Goal: Download file/media

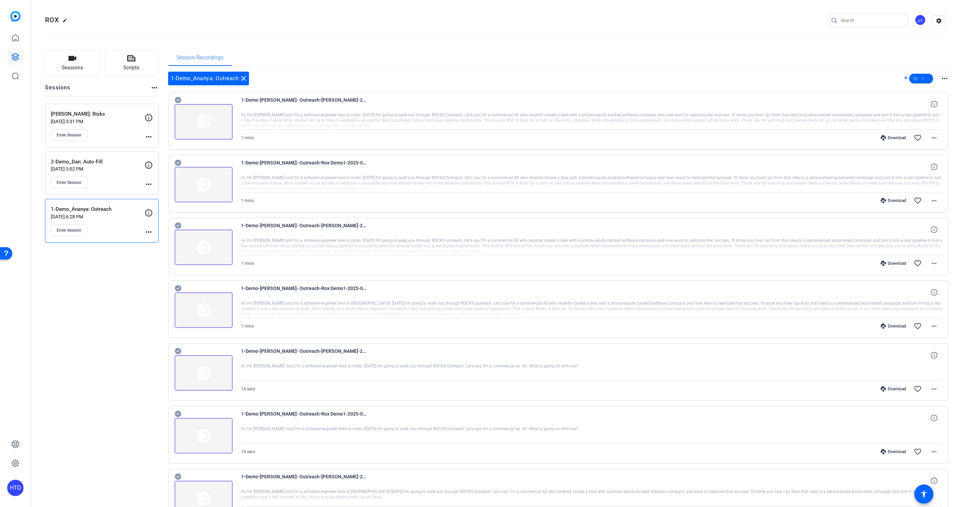
click at [117, 117] on p "[PERSON_NAME]: Risks" at bounding box center [98, 114] width 94 height 8
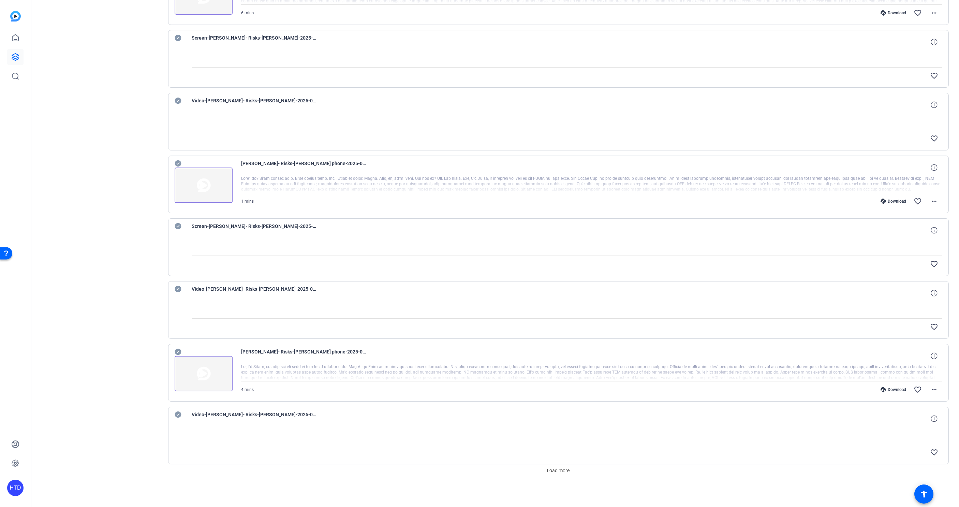
scroll to position [247, 0]
click at [556, 477] on span at bounding box center [558, 473] width 28 height 16
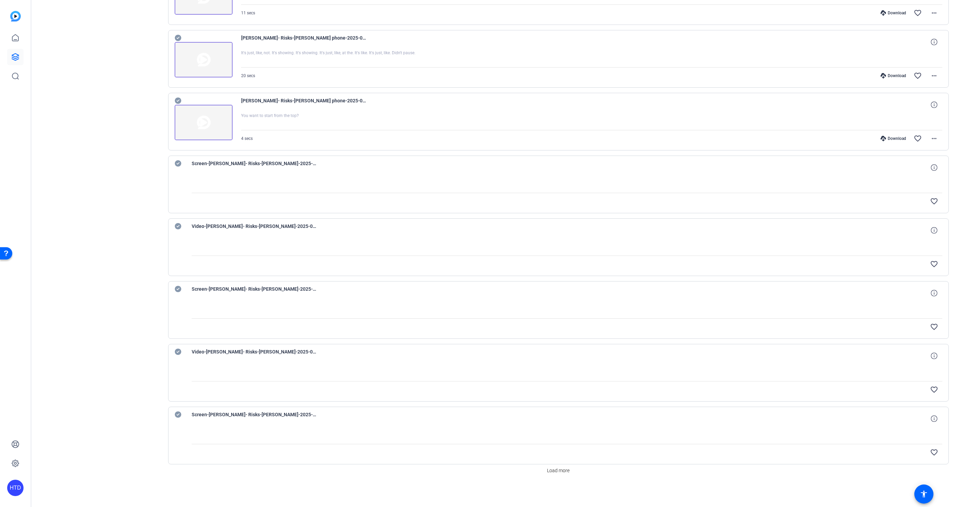
scroll to position [0, 0]
click at [567, 468] on span "Load more" at bounding box center [558, 470] width 22 height 7
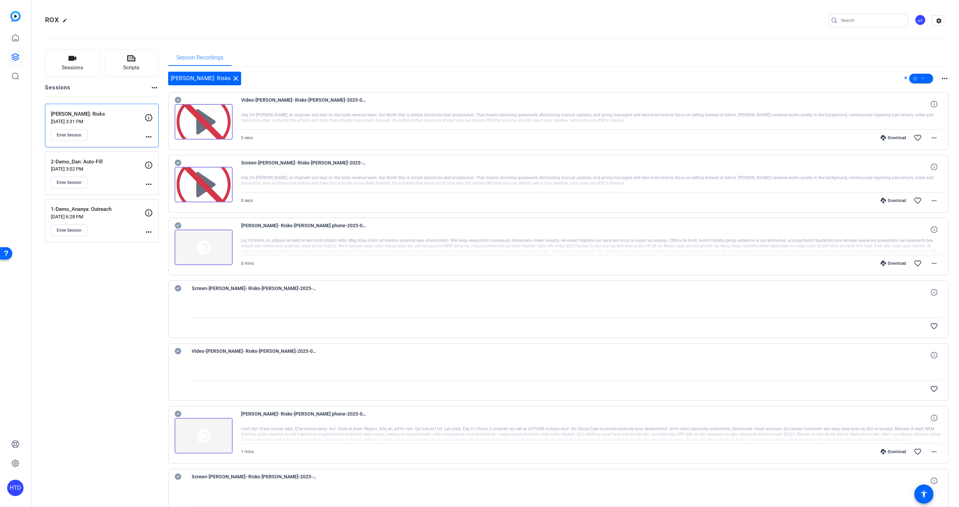
click at [120, 163] on p "2-Demo_Dan: Auto-Fill" at bounding box center [98, 162] width 94 height 8
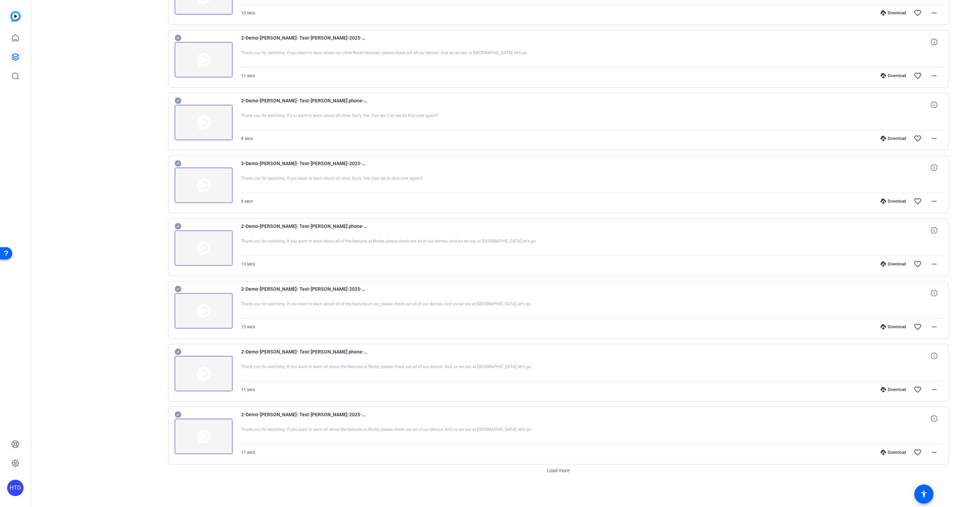
scroll to position [250, 0]
click at [567, 469] on span "Load more" at bounding box center [558, 470] width 22 height 7
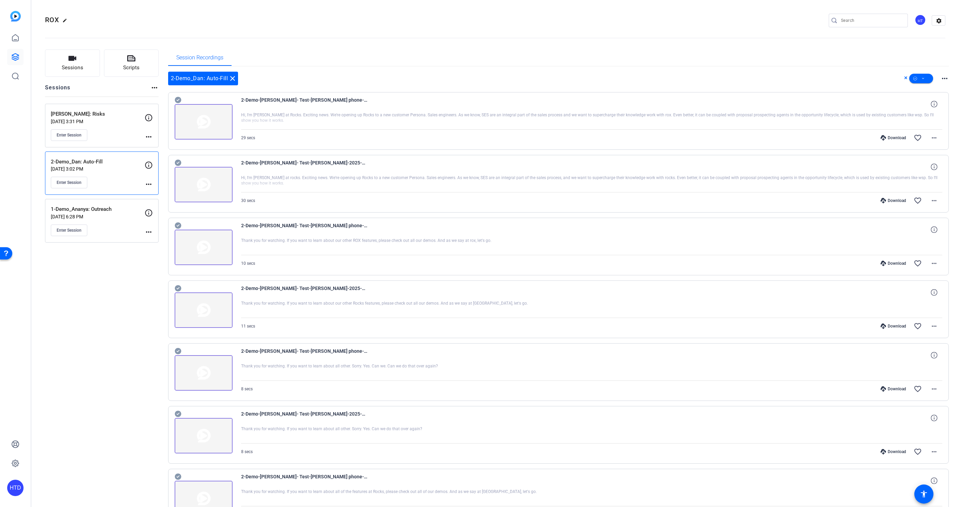
scroll to position [0, 0]
click at [926, 79] on span at bounding box center [921, 78] width 24 height 16
click at [854, 75] on div at bounding box center [479, 253] width 959 height 507
click at [177, 100] on icon at bounding box center [178, 100] width 6 height 6
click at [179, 98] on icon at bounding box center [178, 100] width 6 height 6
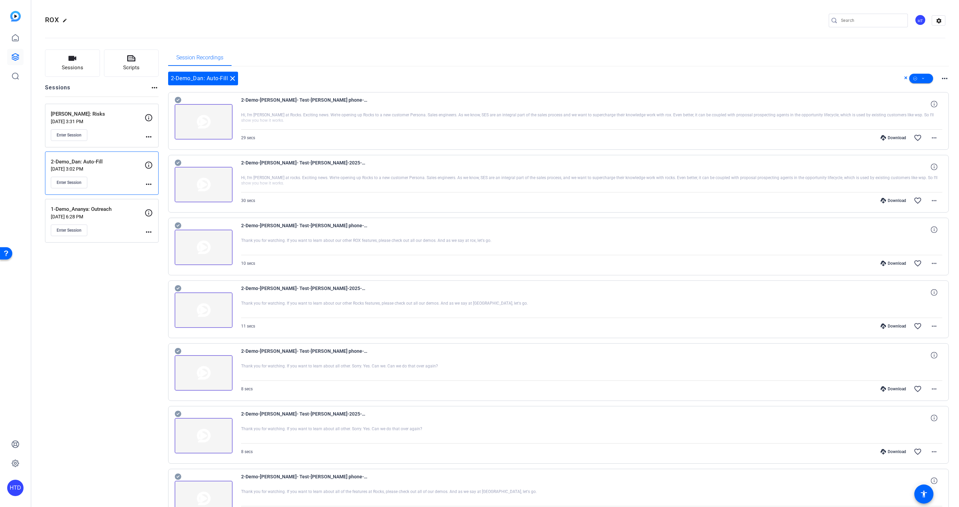
click at [179, 98] on icon at bounding box center [178, 100] width 6 height 6
click at [178, 162] on icon at bounding box center [178, 163] width 6 height 6
click at [179, 223] on icon at bounding box center [178, 225] width 6 height 6
click at [179, 288] on icon at bounding box center [178, 288] width 6 height 6
click at [178, 348] on icon at bounding box center [178, 351] width 6 height 6
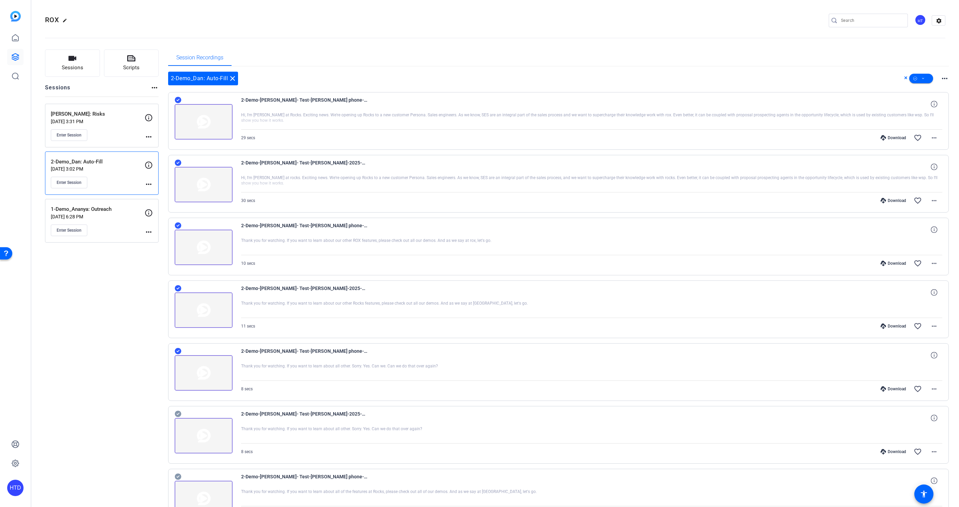
click at [177, 414] on icon at bounding box center [178, 413] width 7 height 8
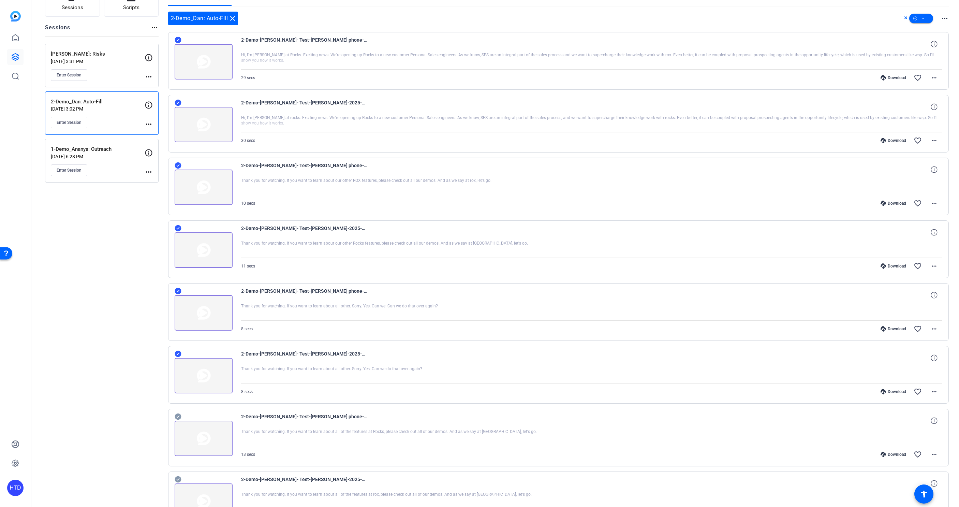
scroll to position [66, 0]
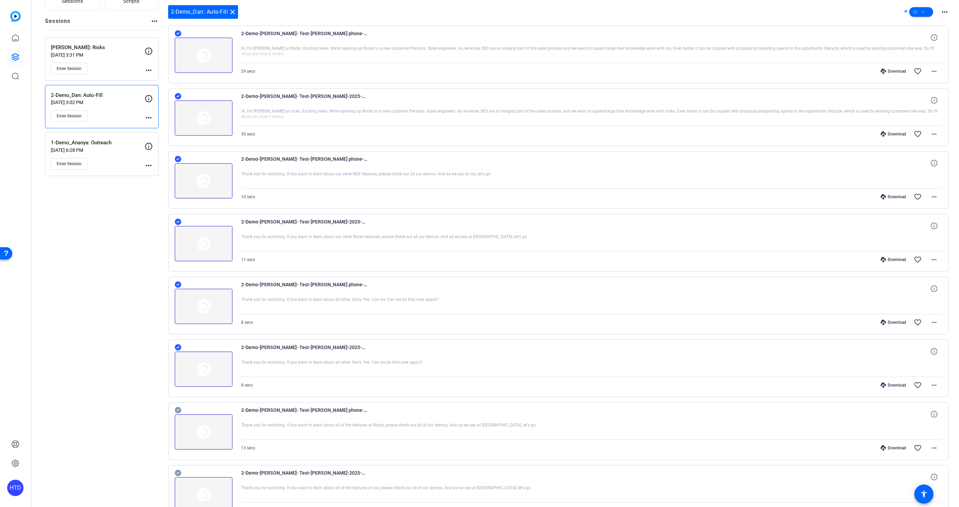
click at [179, 410] on icon at bounding box center [178, 410] width 6 height 6
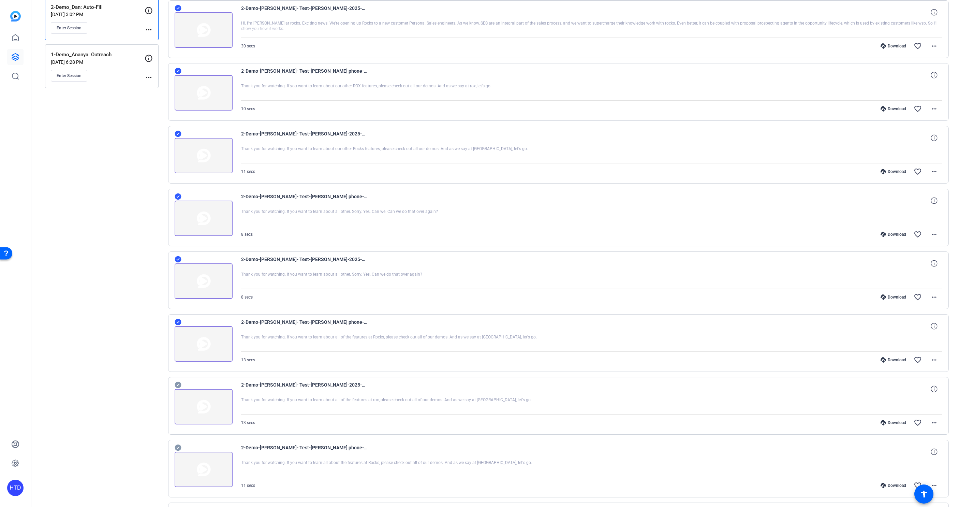
scroll to position [155, 0]
click at [179, 384] on icon at bounding box center [178, 383] width 6 height 6
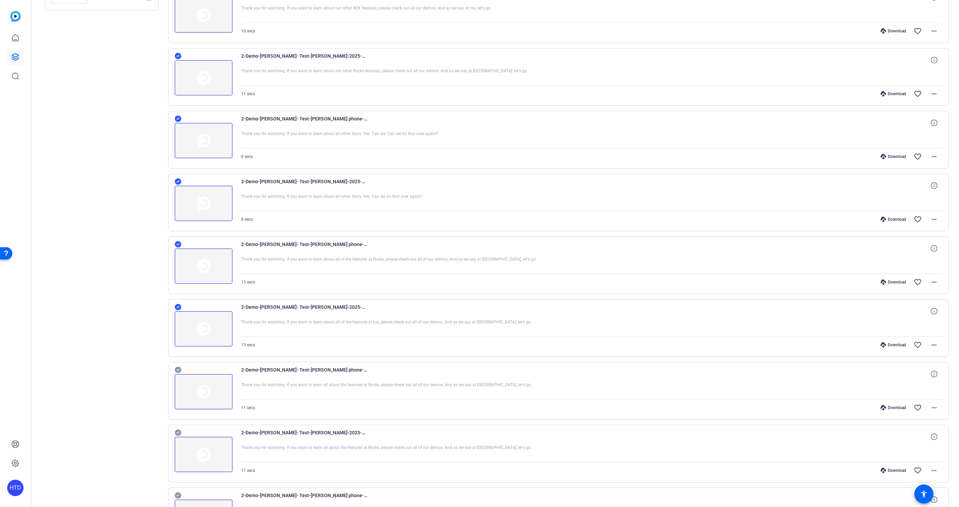
scroll to position [236, 0]
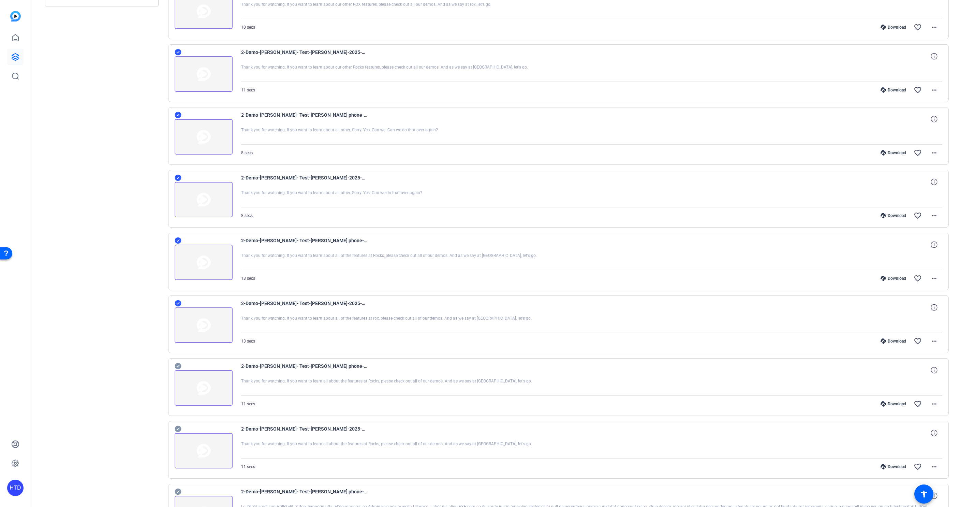
click at [177, 367] on icon at bounding box center [178, 366] width 6 height 6
click at [177, 429] on icon at bounding box center [178, 428] width 7 height 8
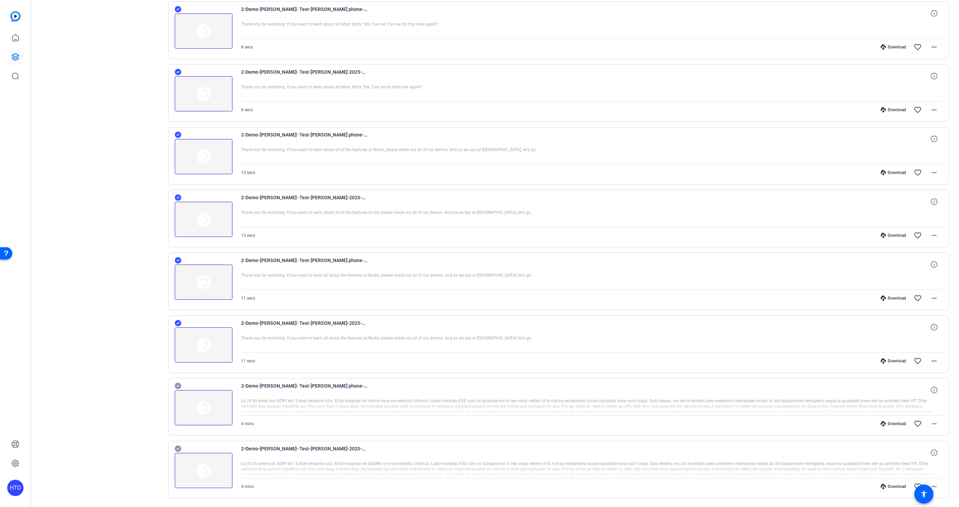
click at [178, 385] on icon at bounding box center [178, 385] width 6 height 6
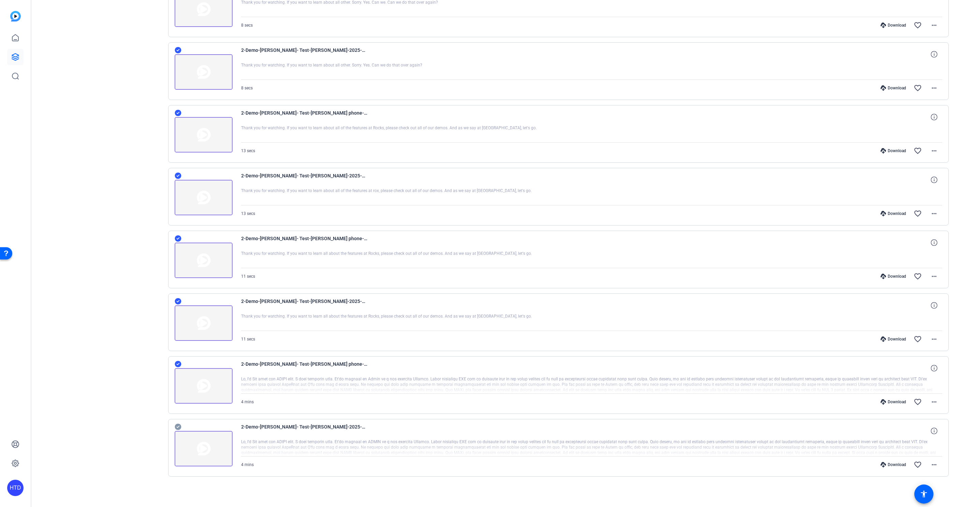
scroll to position [363, 0]
click at [177, 428] on icon at bounding box center [178, 426] width 6 height 6
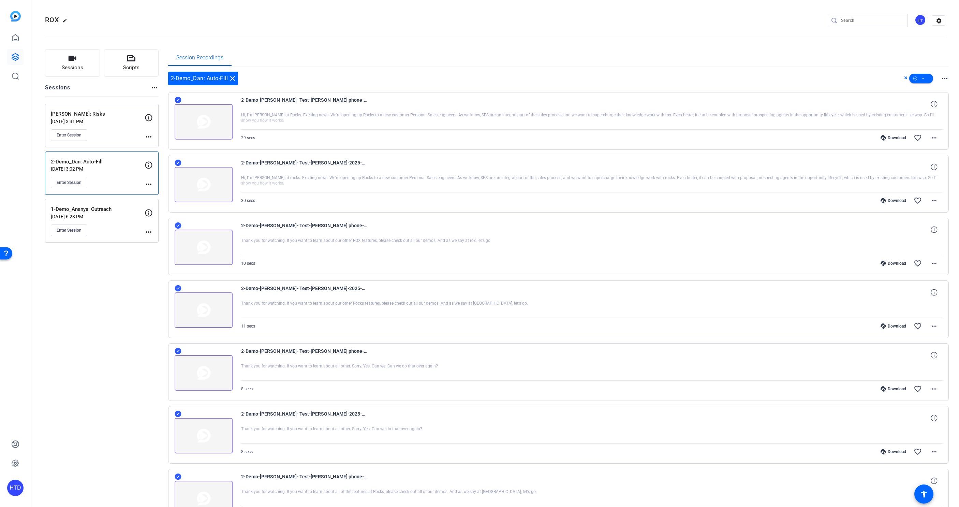
scroll to position [0, 0]
click at [923, 77] on icon at bounding box center [922, 78] width 3 height 9
click at [923, 114] on span "Download MP4" at bounding box center [932, 115] width 36 height 8
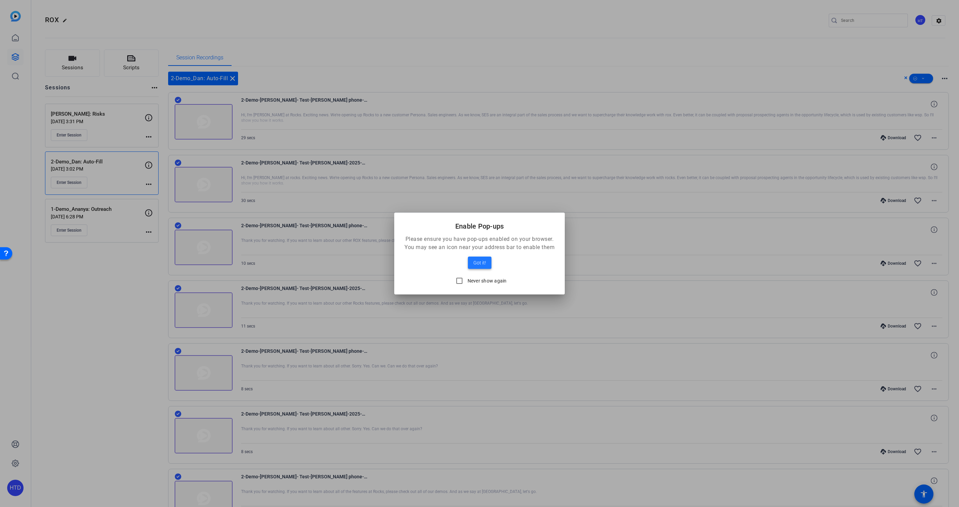
click at [478, 263] on span "Got it!" at bounding box center [479, 262] width 13 height 8
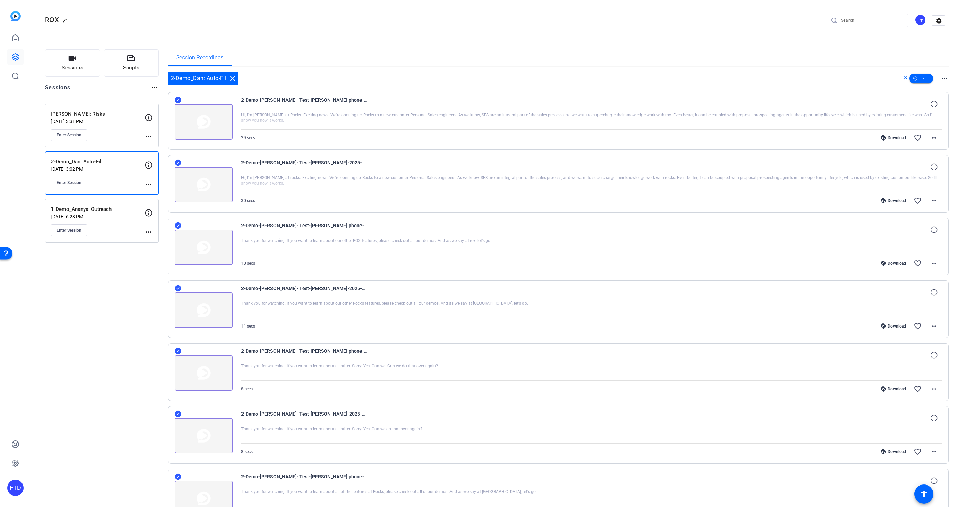
click at [109, 310] on div "Sessions Scripts Sessions more_horiz [PERSON_NAME]: Risks [DATE] 3:31 PM Enter …" at bounding box center [102, 455] width 114 height 812
click at [150, 183] on mat-icon "more_horiz" at bounding box center [149, 184] width 8 height 8
click at [150, 183] on div at bounding box center [479, 253] width 959 height 507
click at [148, 167] on icon at bounding box center [149, 165] width 8 height 8
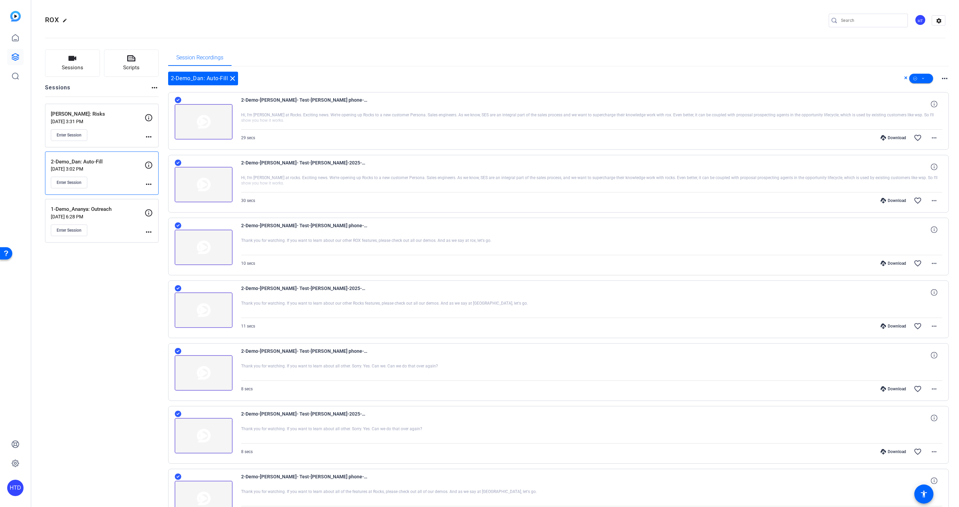
click at [107, 292] on div "Sessions Scripts Sessions more_horiz [PERSON_NAME]: Risks [DATE] 3:31 PM Enter …" at bounding box center [102, 455] width 114 height 812
click at [232, 77] on mat-icon "close" at bounding box center [232, 78] width 8 height 8
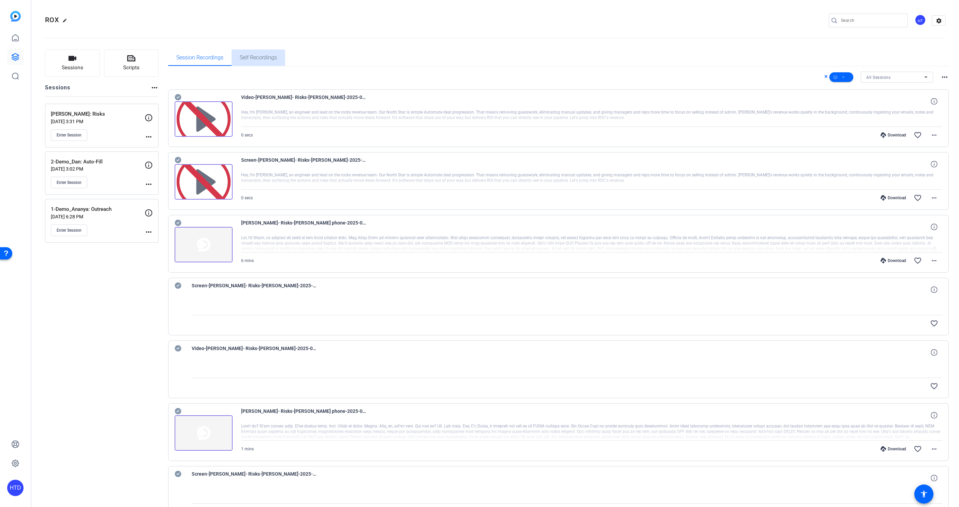
click at [258, 59] on span "Self Recordings" at bounding box center [258, 57] width 37 height 5
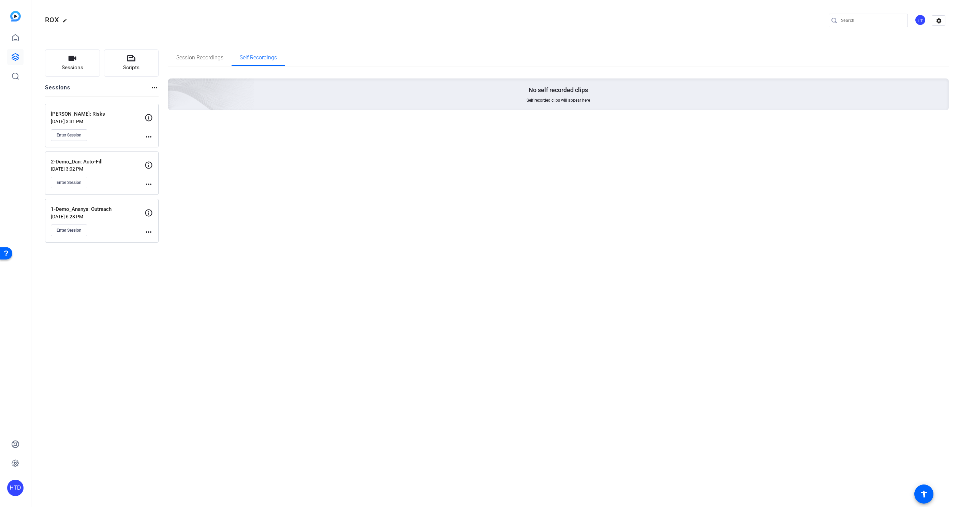
click at [127, 166] on p "[DATE] 3:02 PM" at bounding box center [98, 168] width 94 height 5
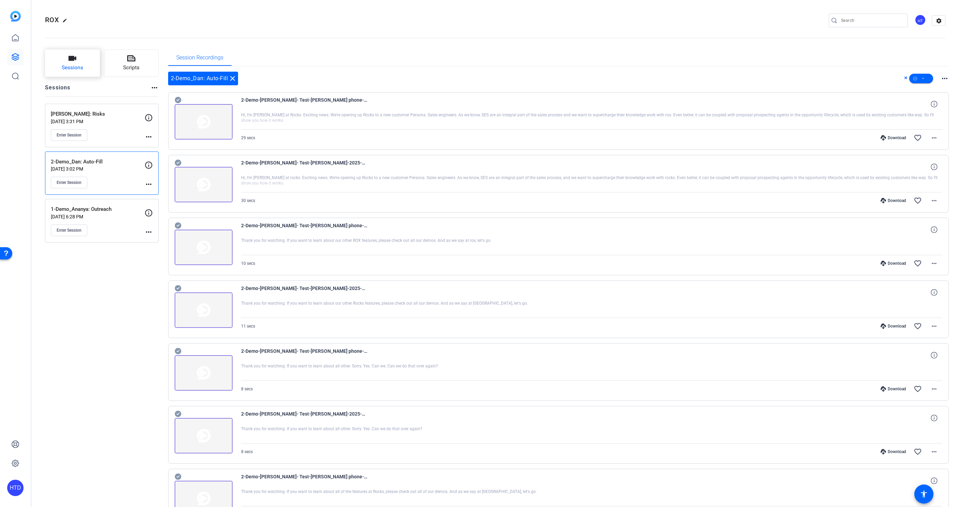
click at [82, 72] on button "Sessions" at bounding box center [72, 62] width 55 height 27
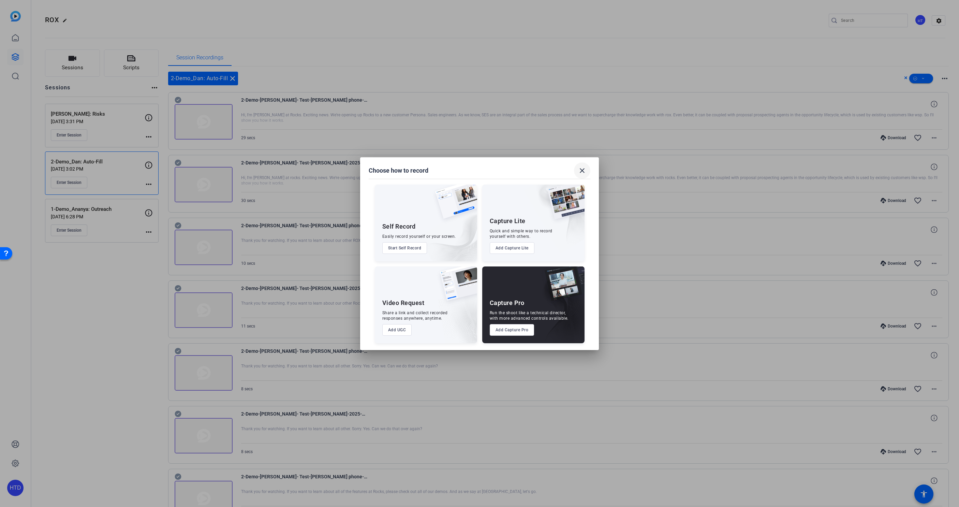
click at [581, 171] on mat-icon "close" at bounding box center [582, 170] width 8 height 8
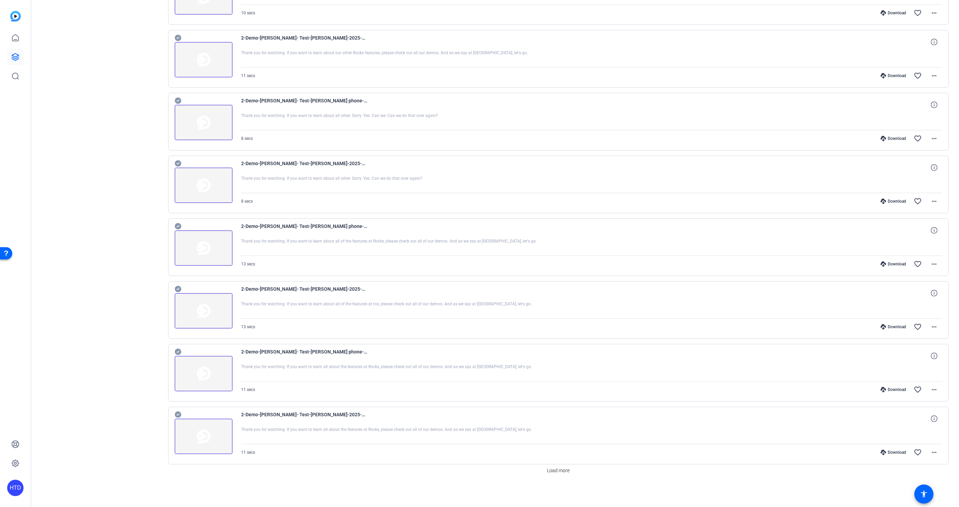
scroll to position [250, 0]
click at [558, 470] on span "Load more" at bounding box center [558, 470] width 22 height 7
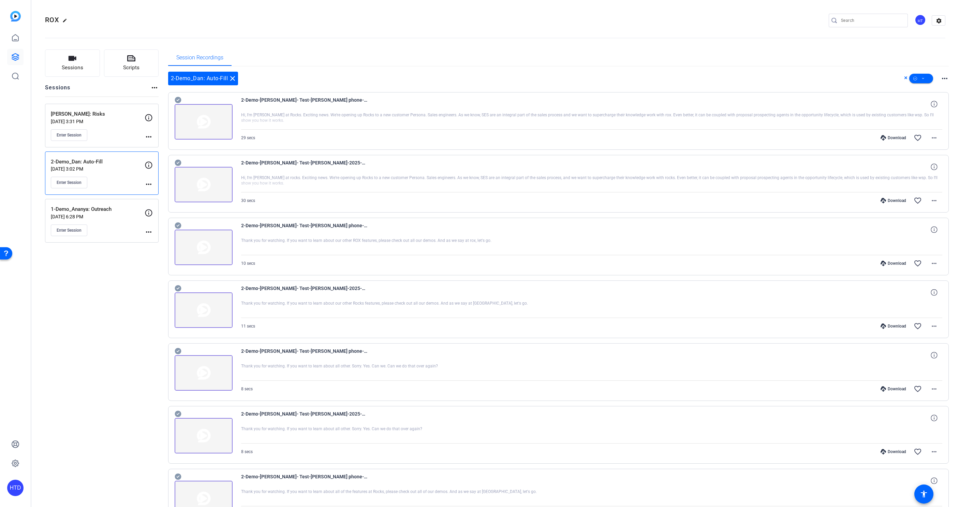
scroll to position [0, 0]
click at [938, 19] on mat-icon "settings" at bounding box center [939, 21] width 14 height 10
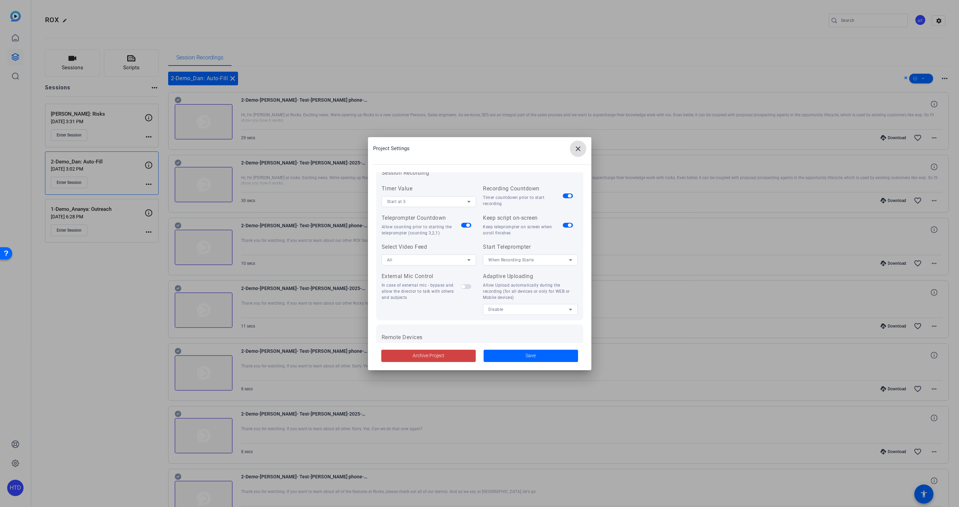
scroll to position [82, 0]
click at [575, 148] on mat-icon "close" at bounding box center [578, 149] width 8 height 8
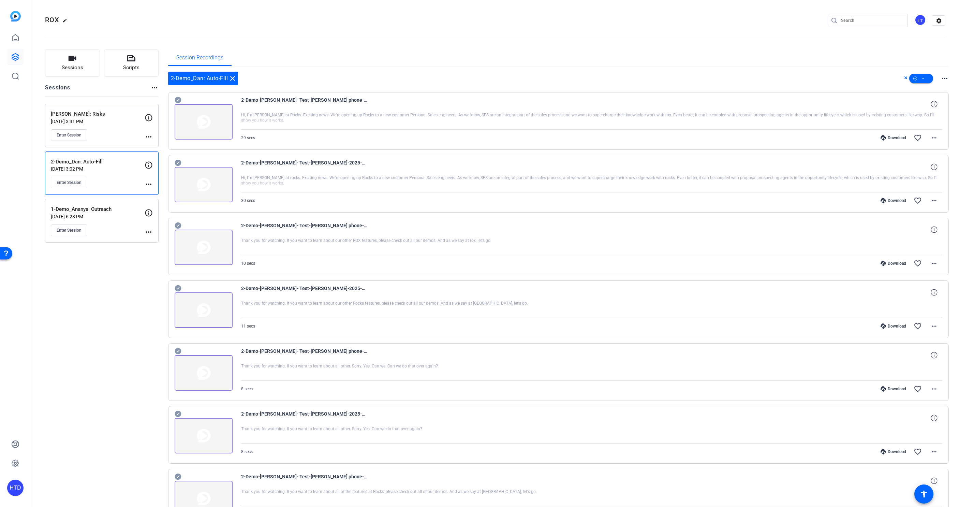
click at [117, 273] on div "Sessions Scripts Sessions more_horiz [PERSON_NAME]: Risks [DATE] 3:31 PM Enter …" at bounding box center [102, 455] width 114 height 812
click at [18, 39] on icon at bounding box center [15, 37] width 6 height 6
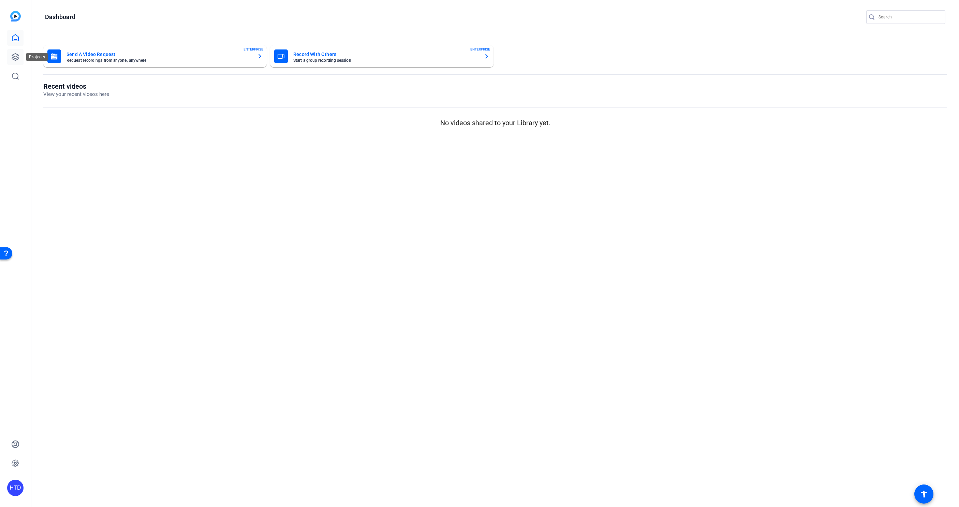
click at [16, 55] on icon at bounding box center [15, 57] width 8 height 8
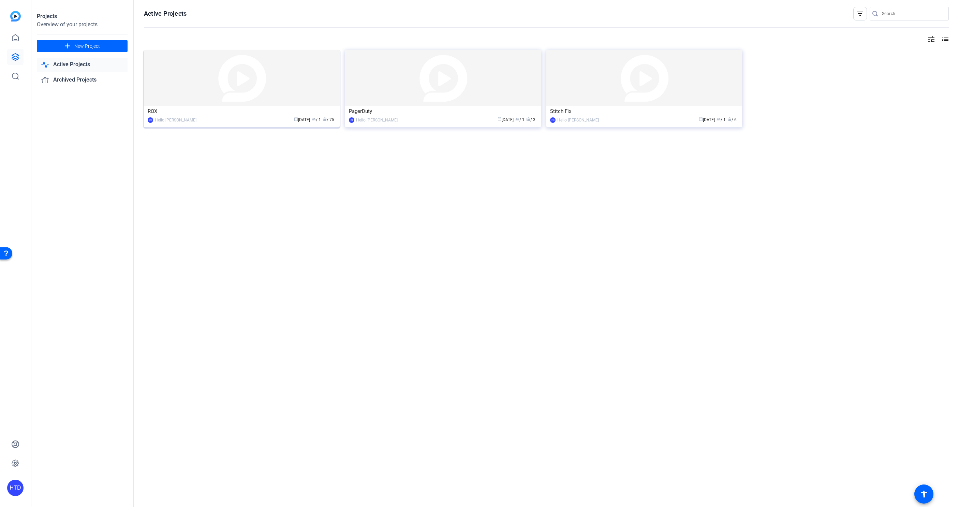
click at [230, 114] on div "ROX" at bounding box center [242, 111] width 188 height 10
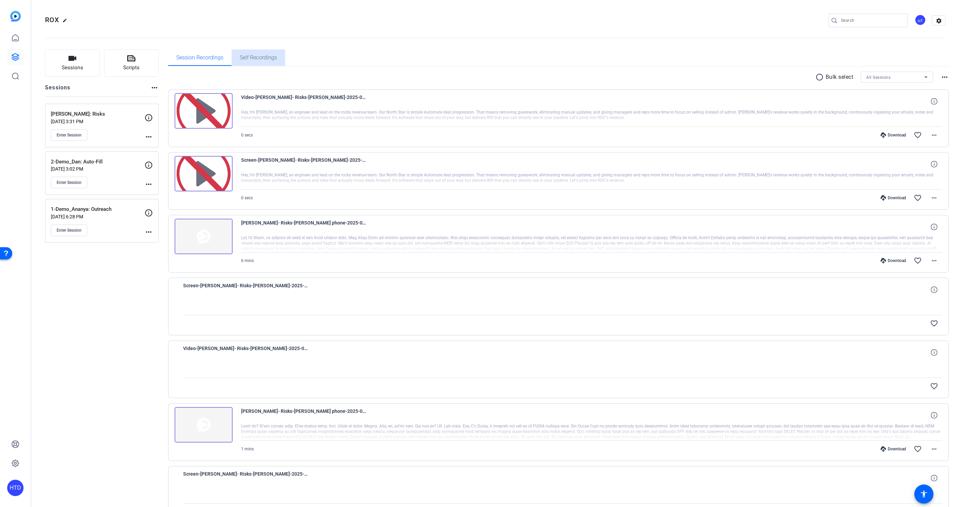
click at [266, 58] on span "Self Recordings" at bounding box center [258, 57] width 37 height 5
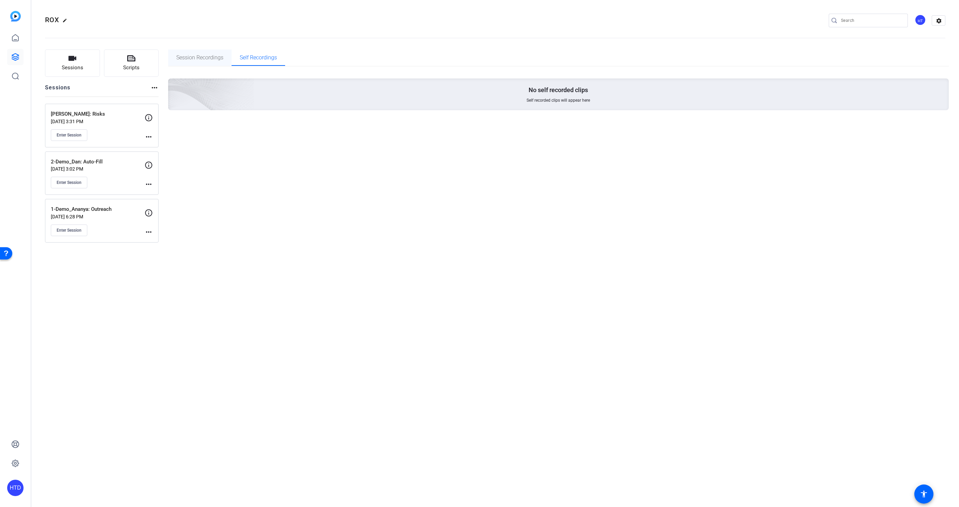
click at [201, 60] on span "Session Recordings" at bounding box center [199, 57] width 47 height 5
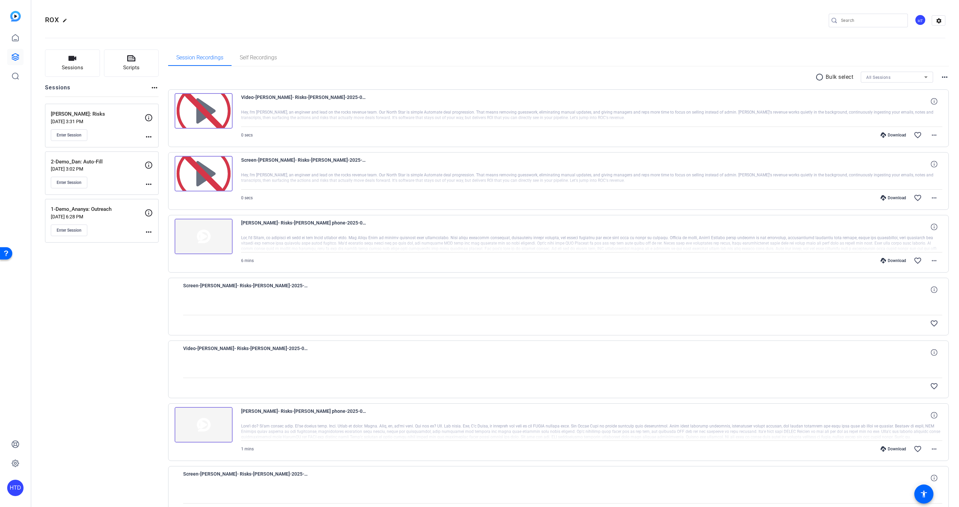
scroll to position [0, 0]
